Goal: Information Seeking & Learning: Learn about a topic

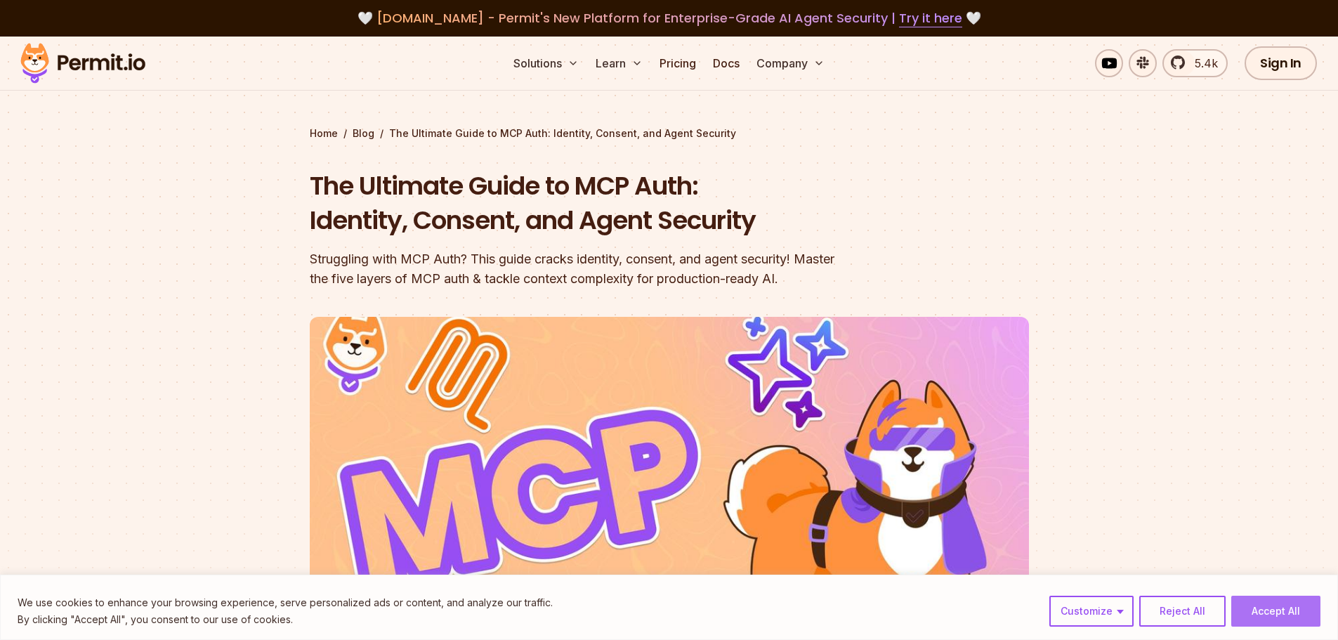
click at [1263, 603] on button "Accept All" at bounding box center [1275, 611] width 89 height 31
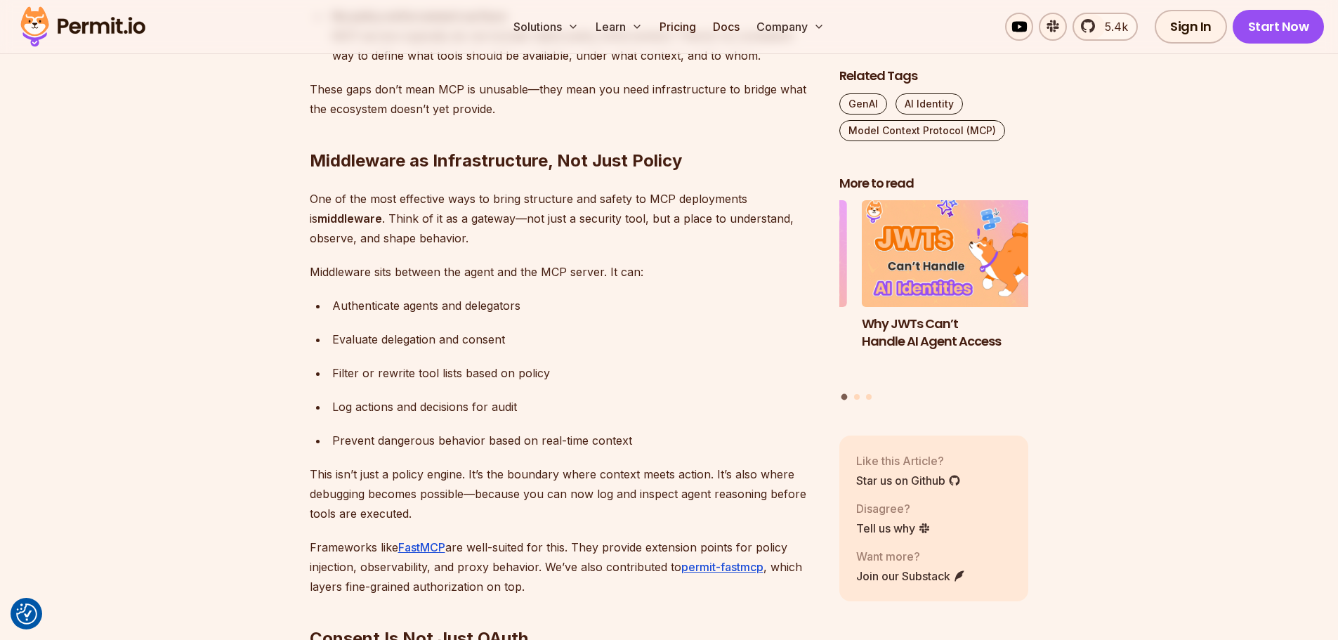
scroll to position [3021, 0]
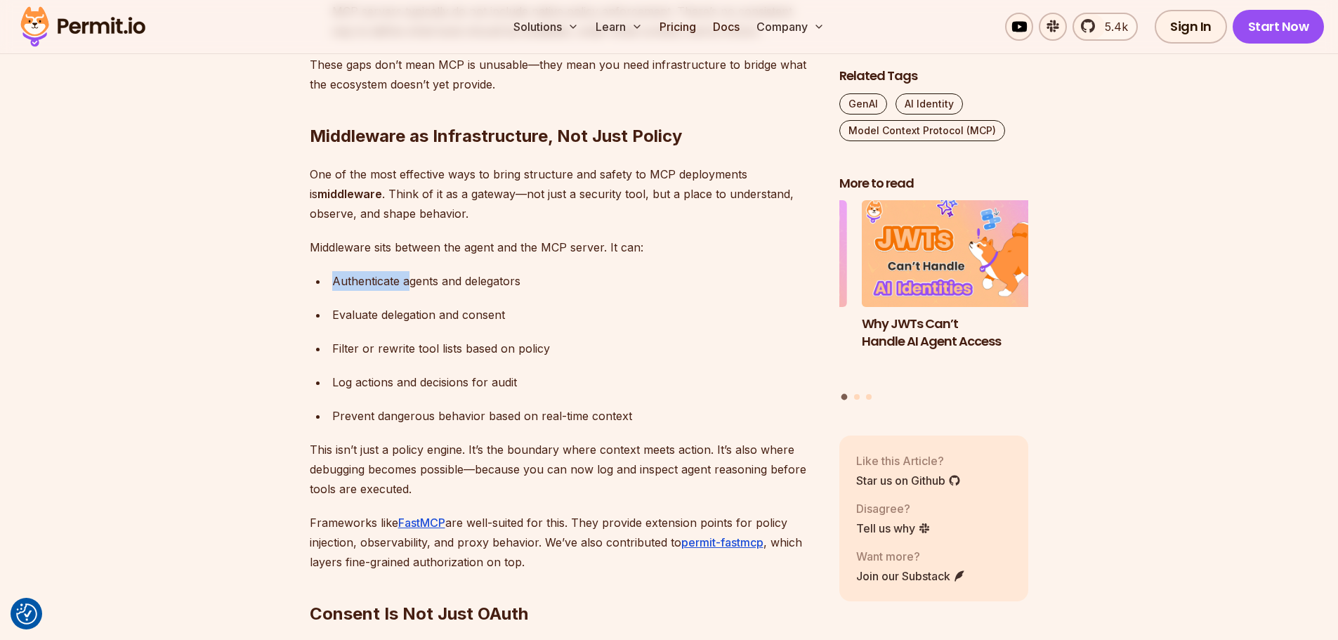
drag, startPoint x: 344, startPoint y: 282, endPoint x: 413, endPoint y: 286, distance: 69.6
click at [413, 286] on div "Authenticate agents and delegators" at bounding box center [574, 281] width 485 height 20
drag, startPoint x: 349, startPoint y: 308, endPoint x: 399, endPoint y: 307, distance: 49.9
click at [399, 307] on div "Evaluate delegation and consent" at bounding box center [574, 315] width 485 height 20
drag, startPoint x: 369, startPoint y: 344, endPoint x: 592, endPoint y: 354, distance: 223.6
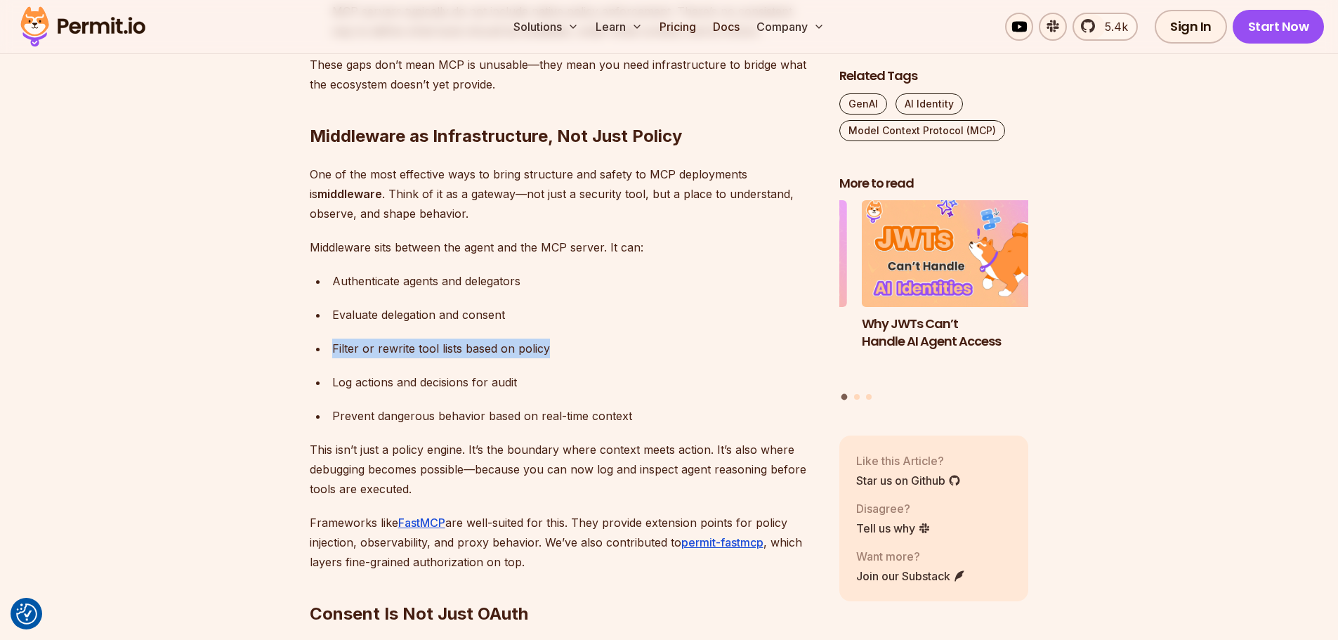
click at [592, 354] on ul "Authenticate agents and delegators Evaluate delegation and consent Filter or re…" at bounding box center [563, 348] width 507 height 155
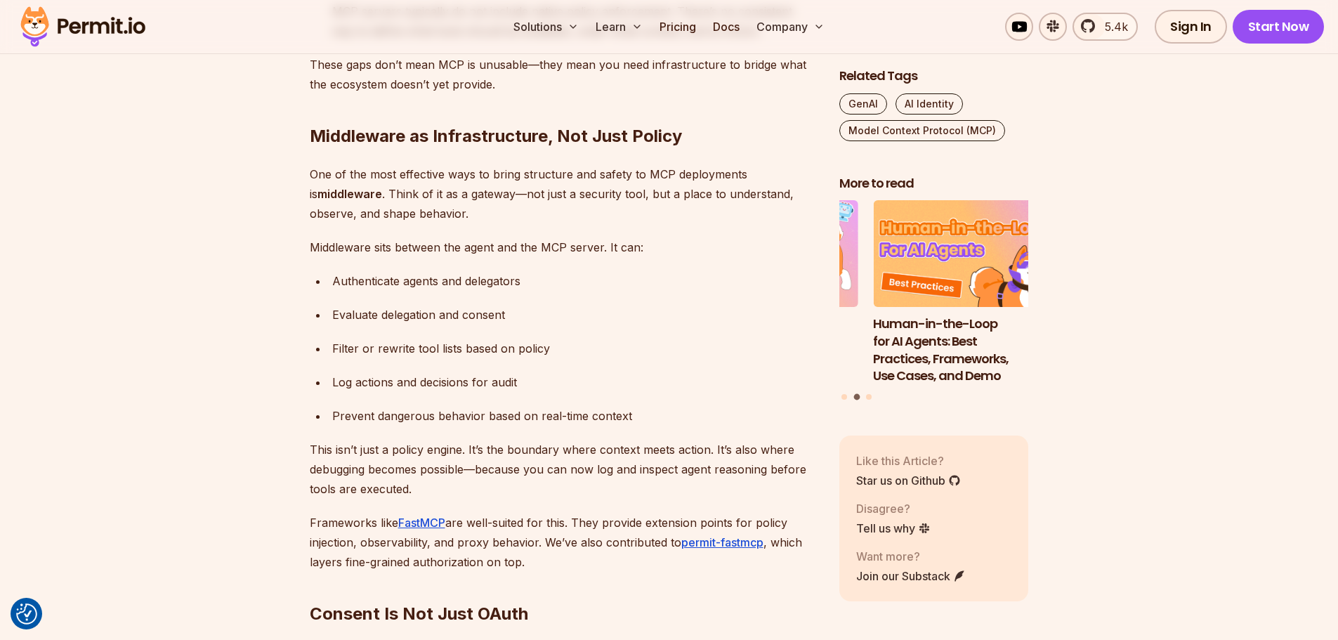
click at [367, 399] on ul "Authenticate agents and delegators Evaluate delegation and consent Filter or re…" at bounding box center [563, 348] width 507 height 155
drag, startPoint x: 331, startPoint y: 380, endPoint x: 575, endPoint y: 388, distance: 244.6
click at [575, 388] on li "Log actions and decisions for audit" at bounding box center [572, 382] width 489 height 20
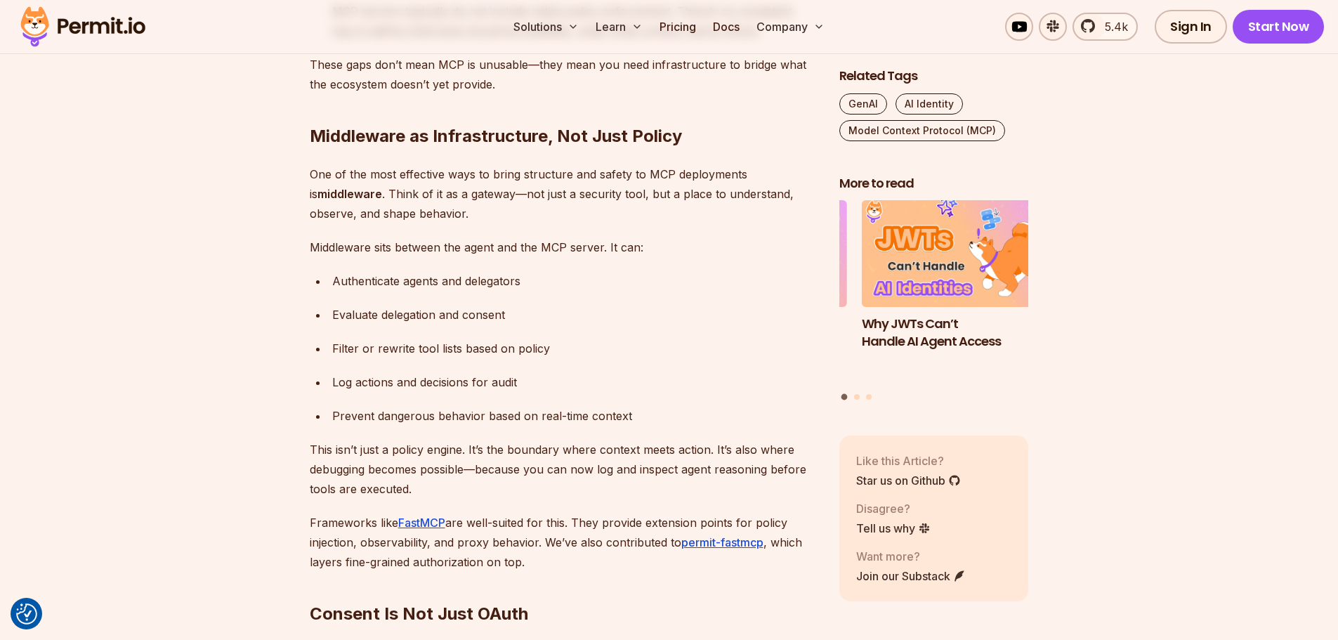
click at [325, 284] on ul "Authenticate agents and delegators Evaluate delegation and consent Filter or re…" at bounding box center [563, 348] width 507 height 155
drag, startPoint x: 344, startPoint y: 320, endPoint x: 457, endPoint y: 318, distance: 113.1
click at [454, 318] on div "Evaluate delegation and consent" at bounding box center [574, 315] width 485 height 20
drag, startPoint x: 332, startPoint y: 407, endPoint x: 624, endPoint y: 425, distance: 292.8
click at [616, 421] on div "Prevent dangerous behavior based on real-time context" at bounding box center [574, 416] width 485 height 20
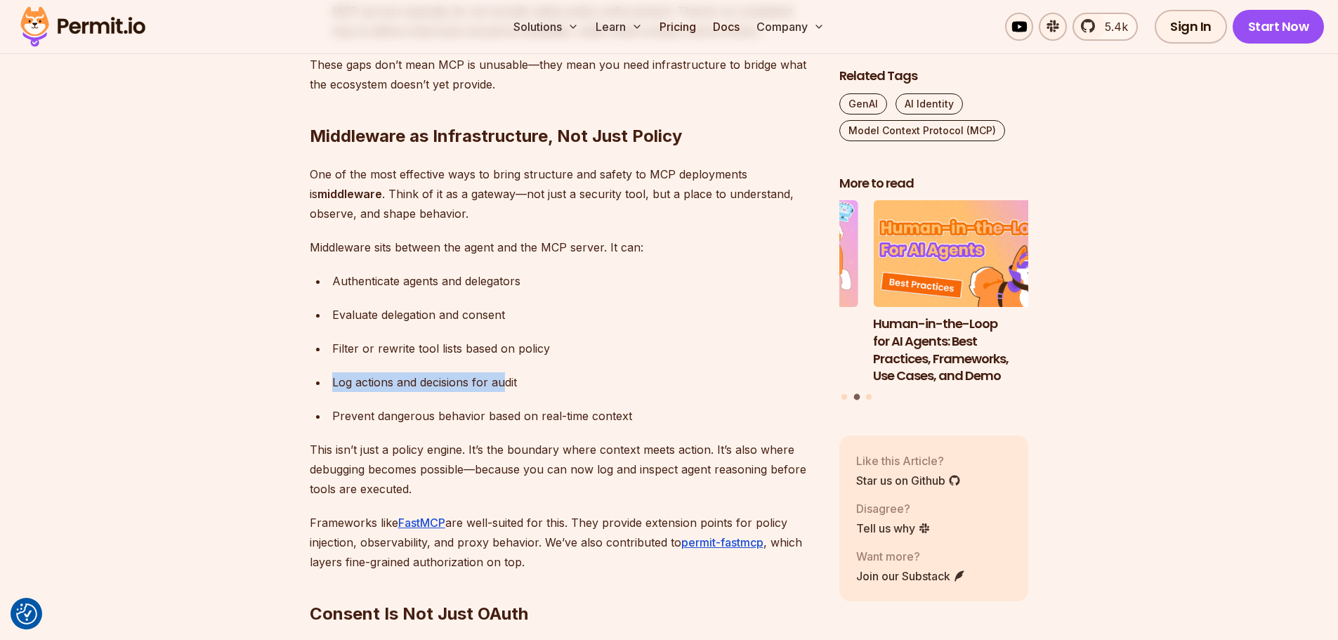
click at [511, 381] on li "Log actions and decisions for audit" at bounding box center [572, 382] width 489 height 20
click at [590, 368] on ul "Authenticate agents and delegators Evaluate delegation and consent Filter or re…" at bounding box center [563, 348] width 507 height 155
drag, startPoint x: 301, startPoint y: 451, endPoint x: 447, endPoint y: 457, distance: 145.5
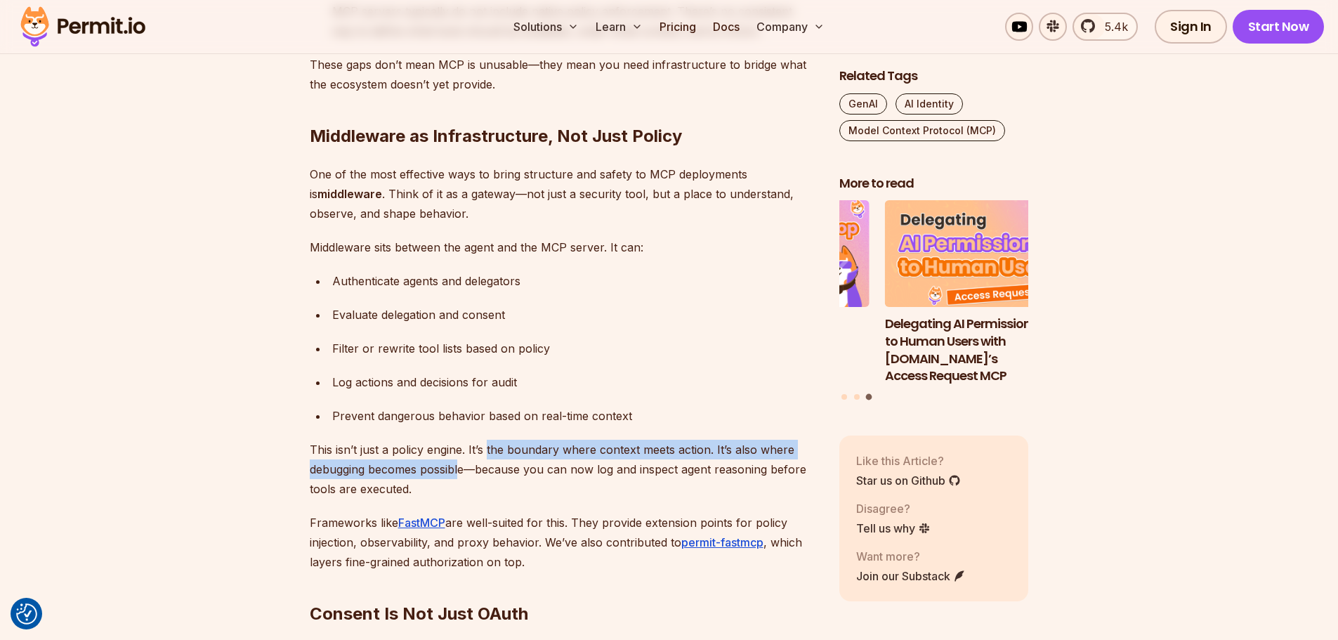
drag, startPoint x: 488, startPoint y: 453, endPoint x: 461, endPoint y: 464, distance: 29.0
click at [461, 464] on p "This isn’t just a policy engine. It’s the boundary where context meets action. …" at bounding box center [563, 469] width 507 height 59
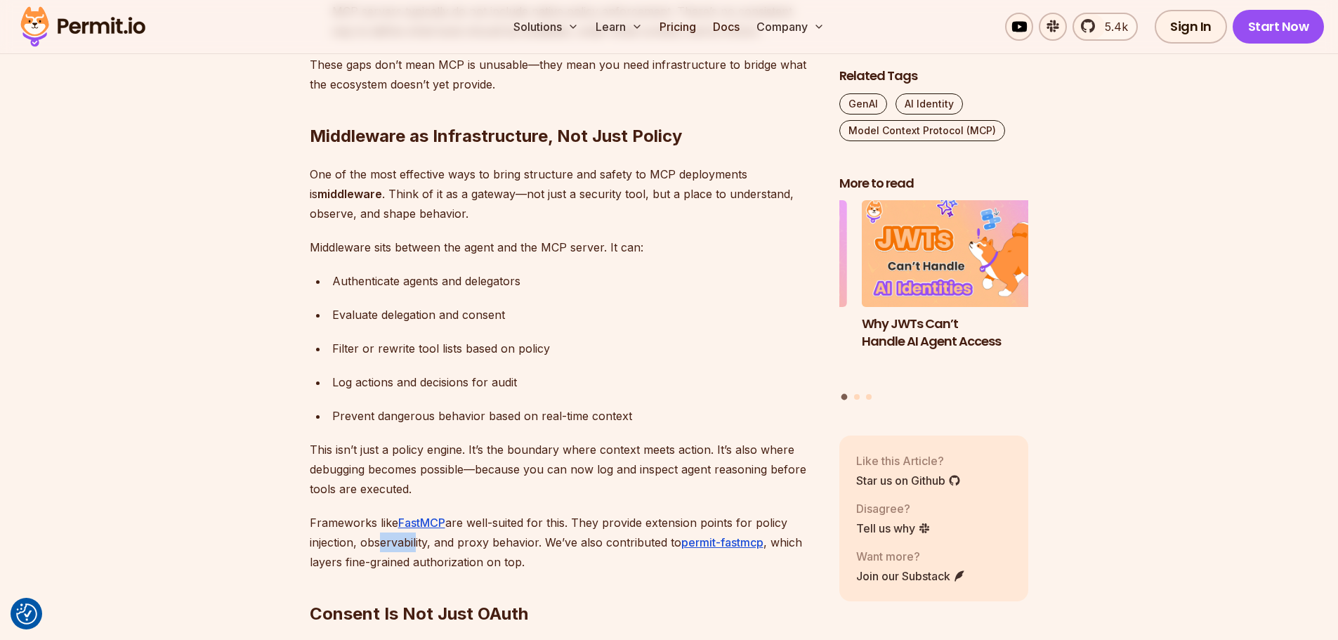
drag, startPoint x: 372, startPoint y: 540, endPoint x: 443, endPoint y: 540, distance: 70.2
click at [443, 540] on p "Frameworks like FastMCP are well-suited for this. They provide extension points…" at bounding box center [563, 542] width 507 height 59
drag, startPoint x: 457, startPoint y: 542, endPoint x: 492, endPoint y: 542, distance: 35.1
click at [492, 542] on p "Frameworks like FastMCP are well-suited for this. They provide extension points…" at bounding box center [563, 542] width 507 height 59
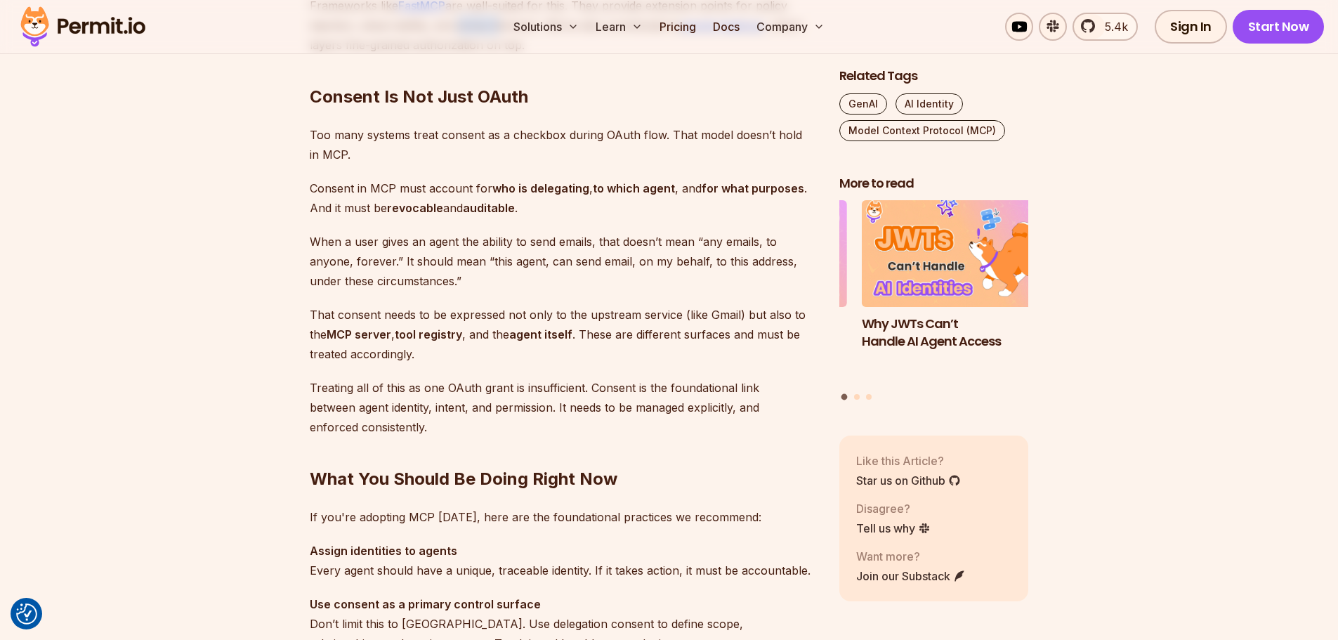
scroll to position [3512, 0]
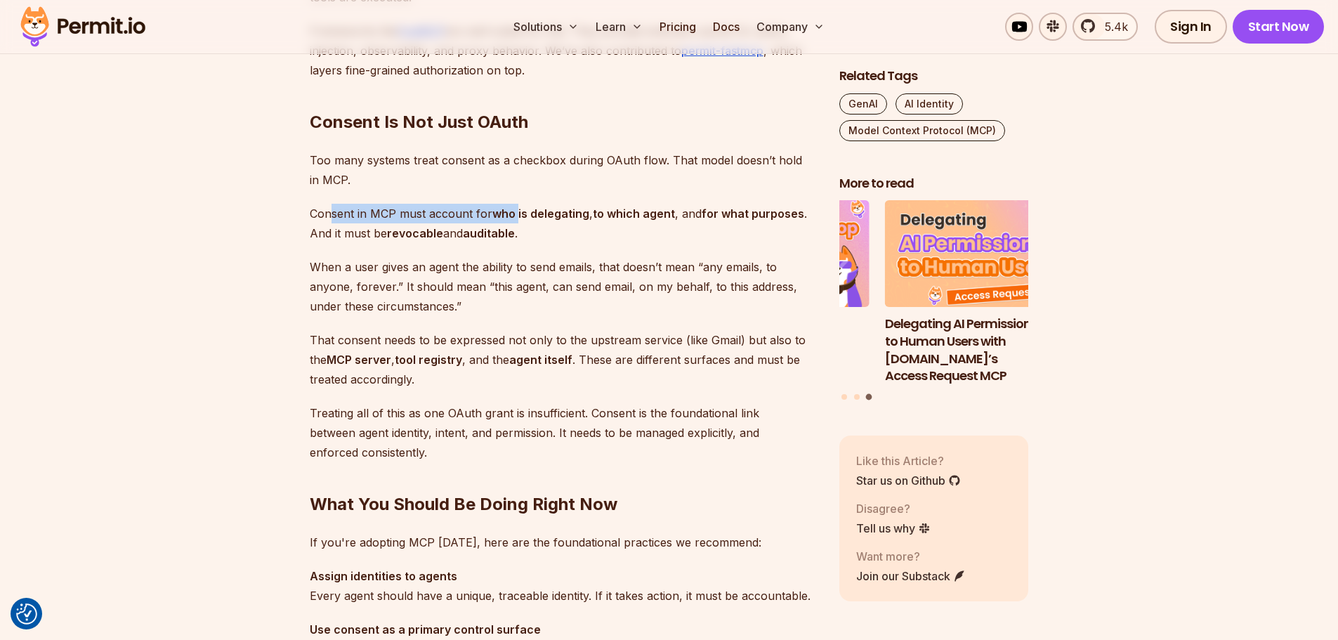
drag, startPoint x: 332, startPoint y: 208, endPoint x: 520, endPoint y: 210, distance: 188.3
click at [520, 210] on p "Consent in MCP must account for who is delegating , to which agent , and for wh…" at bounding box center [563, 223] width 507 height 39
click at [537, 241] on p "Consent in MCP must account for who is delegating , to which agent , and for wh…" at bounding box center [563, 223] width 507 height 39
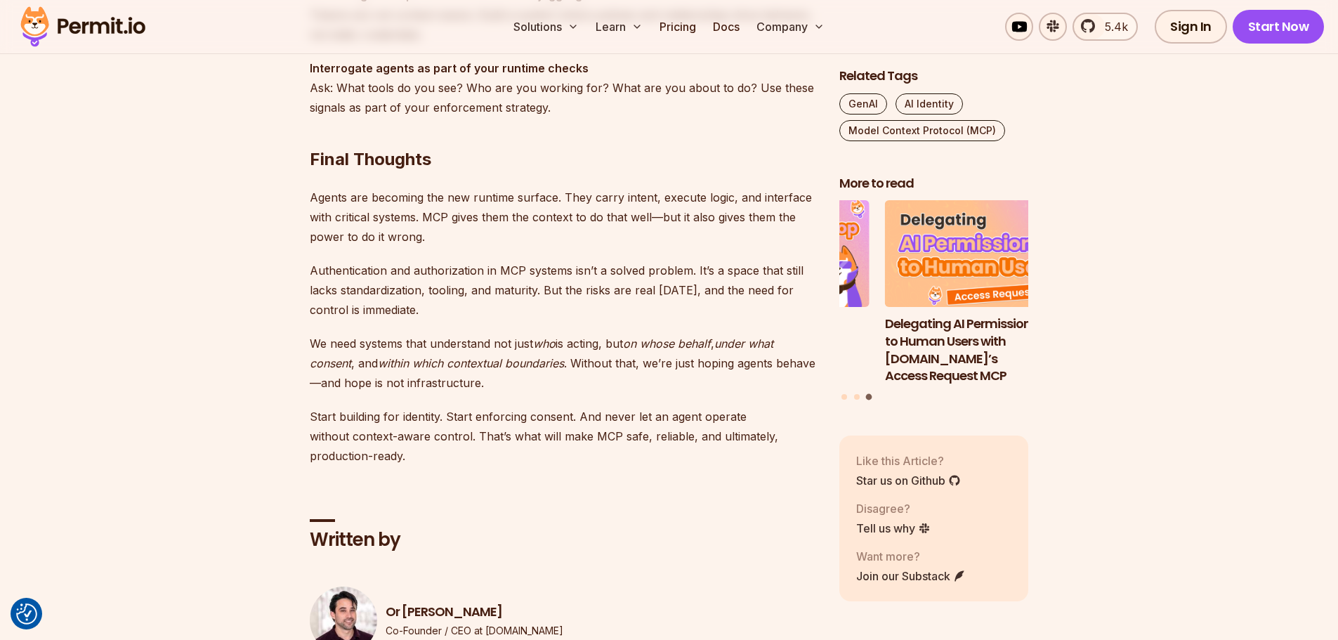
scroll to position [4215, 0]
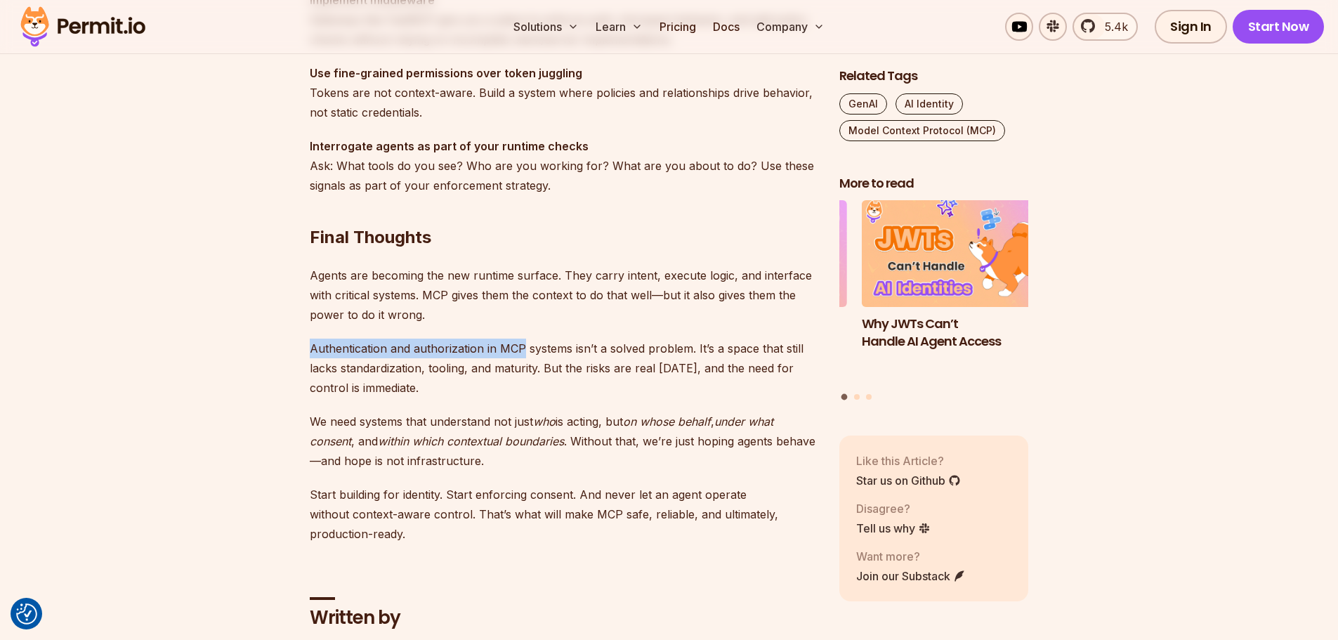
drag, startPoint x: 305, startPoint y: 350, endPoint x: 523, endPoint y: 353, distance: 218.5
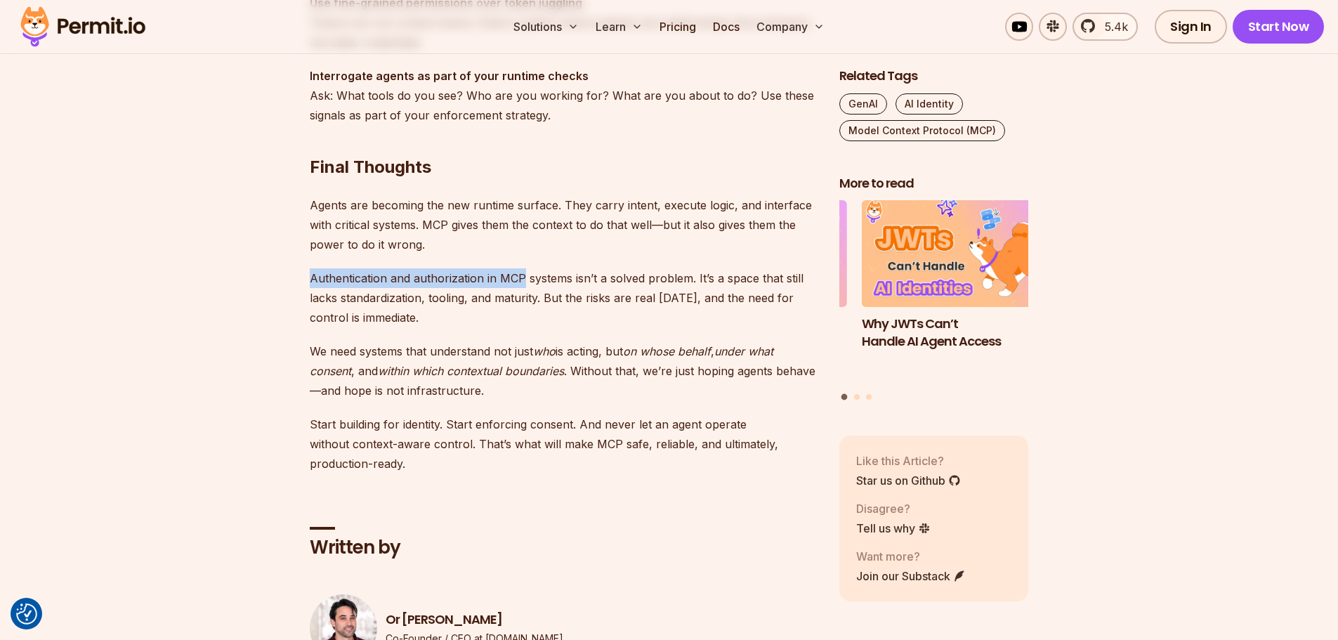
scroll to position [4355, 0]
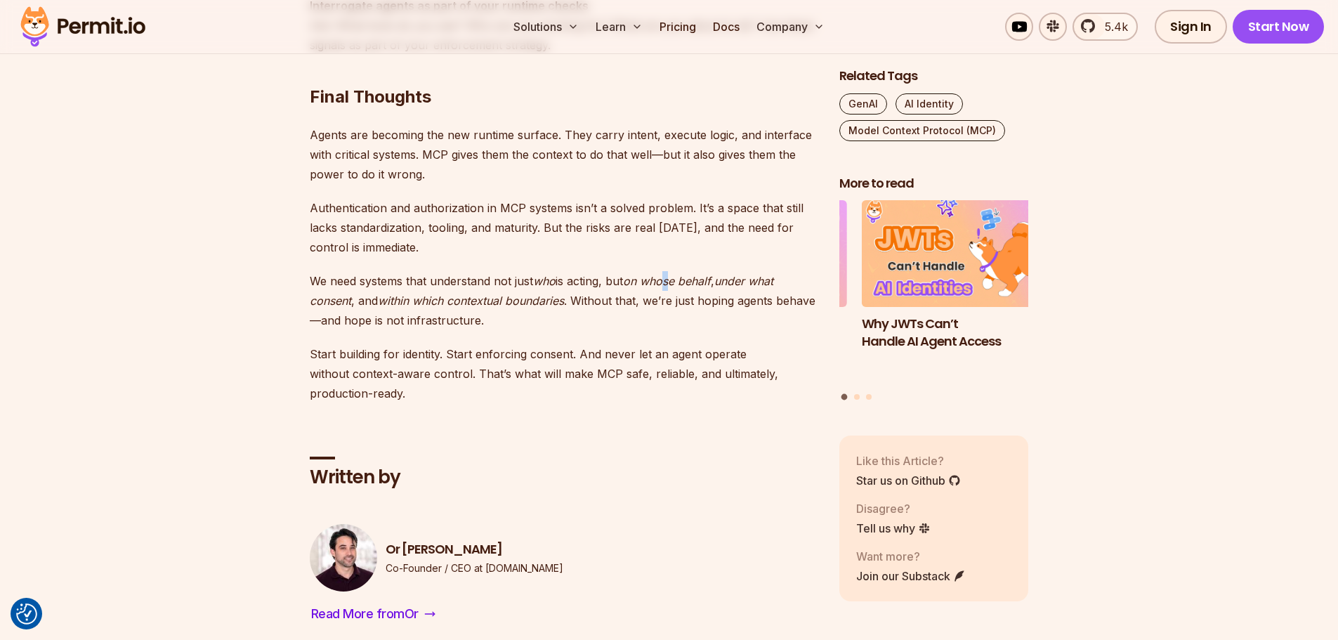
drag, startPoint x: 677, startPoint y: 280, endPoint x: 691, endPoint y: 283, distance: 14.3
click at [681, 281] on em "on whose behalf" at bounding box center [667, 281] width 88 height 14
drag, startPoint x: 753, startPoint y: 279, endPoint x: 773, endPoint y: 279, distance: 20.4
click at [773, 279] on p "We need systems that understand not just who is acting, but on whose behalf , u…" at bounding box center [563, 300] width 507 height 59
drag, startPoint x: 376, startPoint y: 306, endPoint x: 552, endPoint y: 303, distance: 176.4
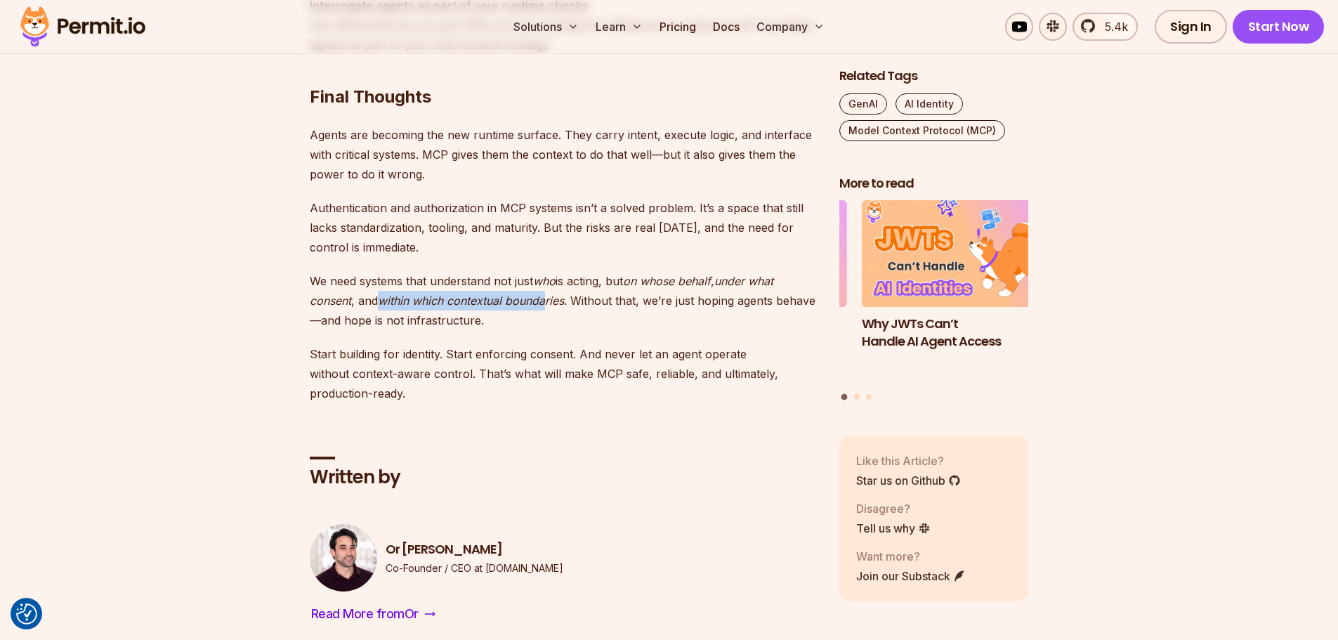
click at [551, 303] on p "We need systems that understand not just who is acting, but on whose behalf , u…" at bounding box center [563, 300] width 507 height 59
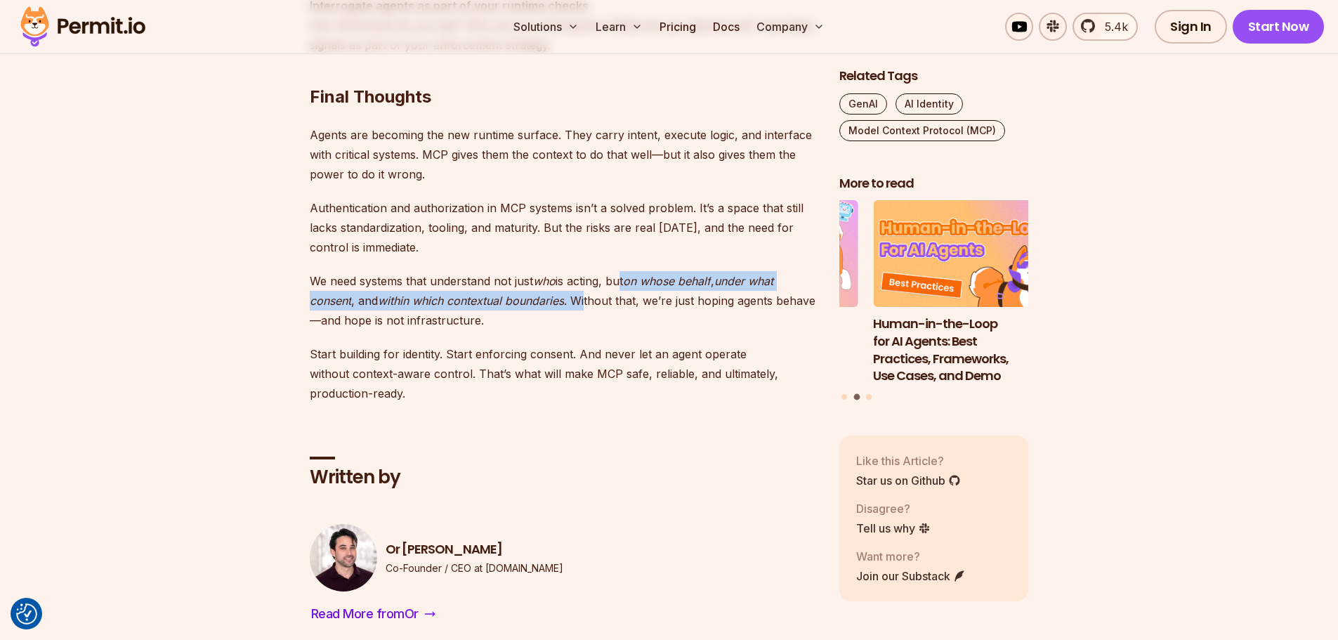
drag, startPoint x: 590, startPoint y: 297, endPoint x: 621, endPoint y: 289, distance: 31.9
click at [621, 289] on p "We need systems that understand not just who is acting, but on whose behalf , u…" at bounding box center [563, 300] width 507 height 59
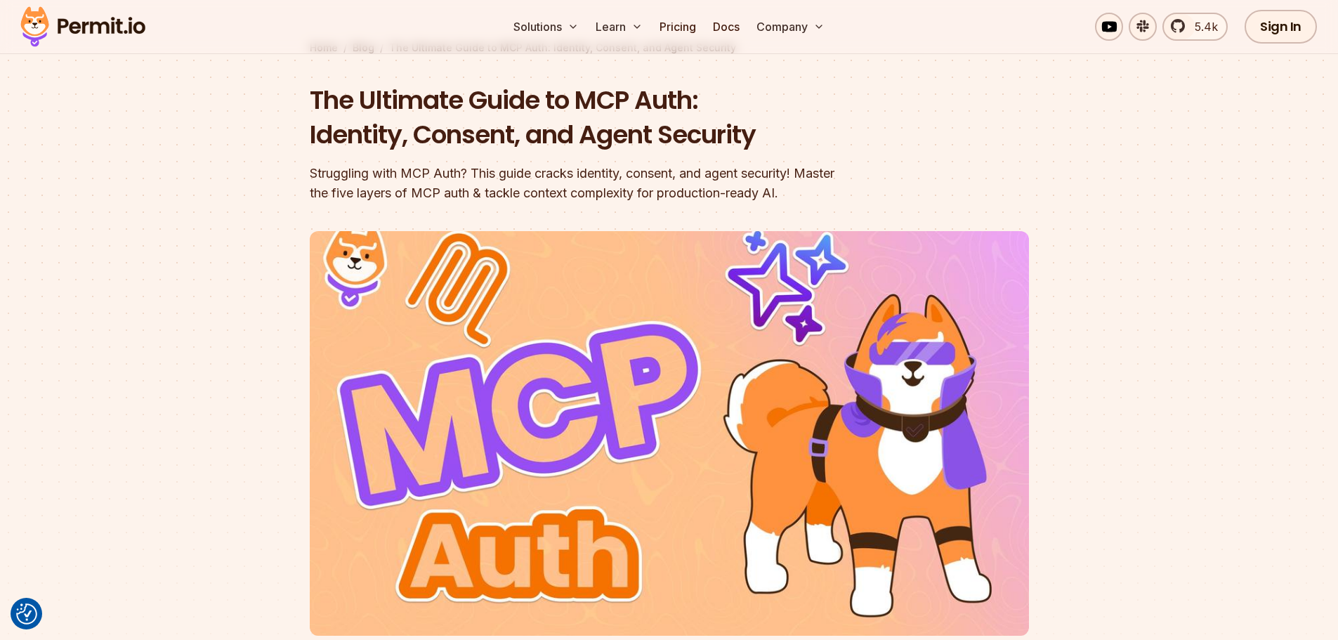
scroll to position [0, 0]
